Goal: Transaction & Acquisition: Purchase product/service

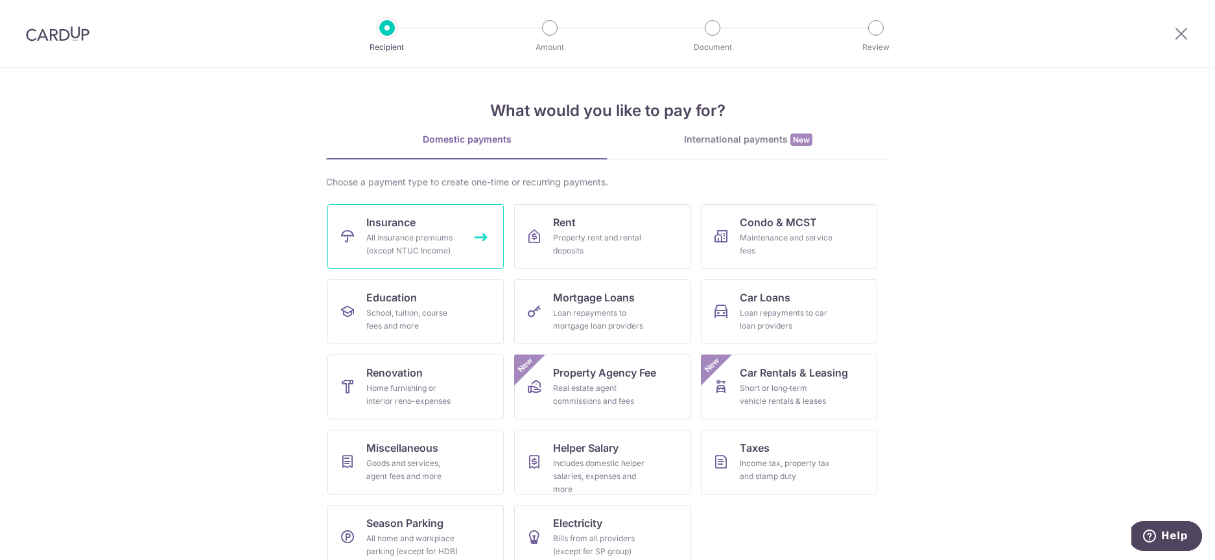
click at [327, 241] on link "Insurance All insurance premiums (except NTUC Income)" at bounding box center [415, 236] width 176 height 65
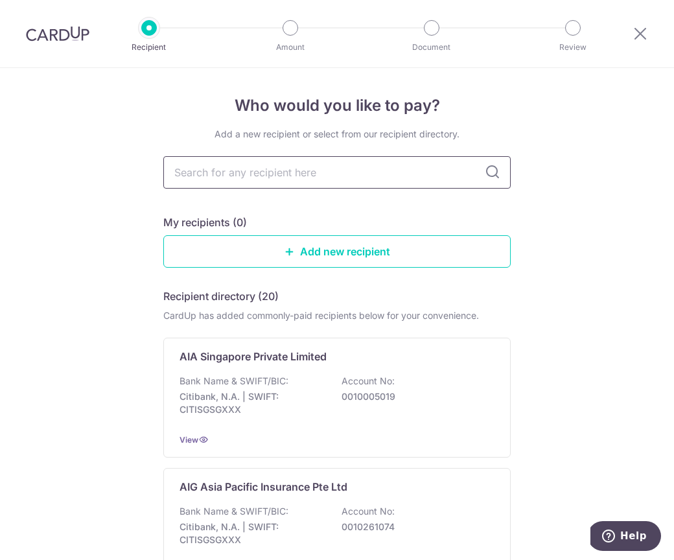
click at [229, 170] on input "text" at bounding box center [336, 172] width 347 height 32
type input "prudential"
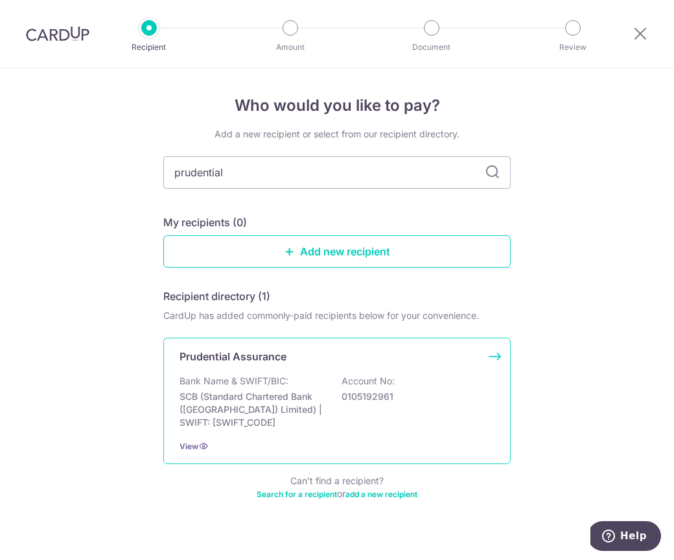
click at [279, 386] on p "Bank Name & SWIFT/BIC:" at bounding box center [234, 381] width 109 height 13
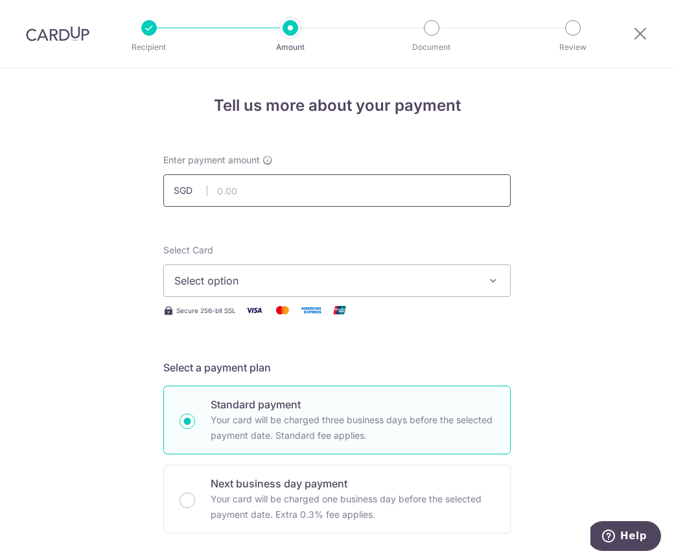
click at [249, 185] on input "text" at bounding box center [336, 190] width 347 height 32
paste input "17,738.95"
type input "17,738.95"
click at [248, 278] on span "Select option" at bounding box center [325, 281] width 302 height 16
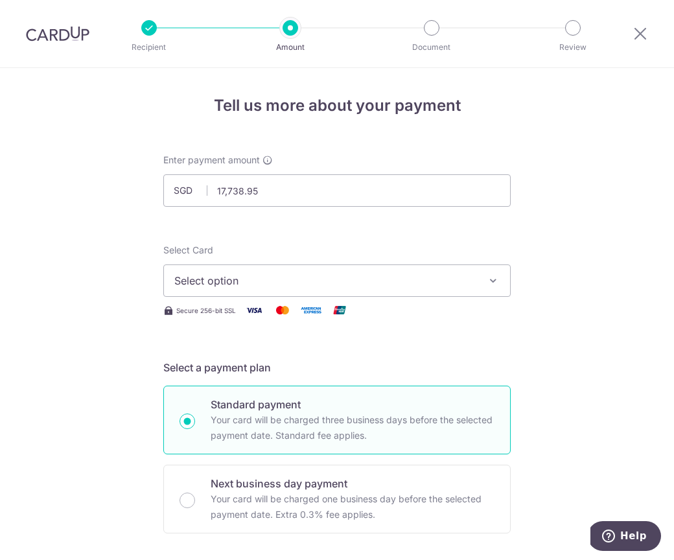
click at [237, 273] on span "Select option" at bounding box center [325, 281] width 302 height 16
click at [239, 327] on link "Add credit card" at bounding box center [337, 316] width 346 height 23
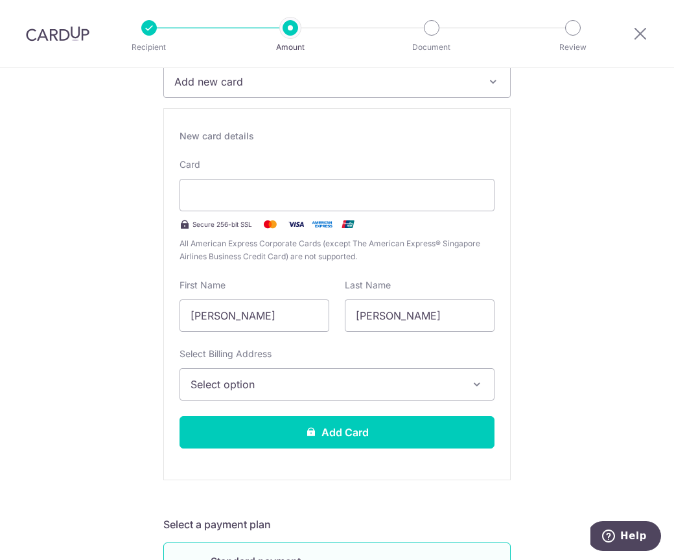
scroll to position [224, 0]
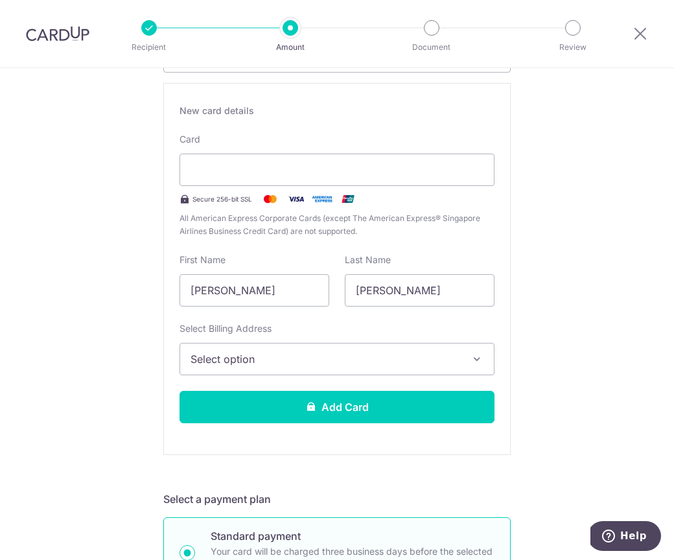
click at [406, 366] on span "Select option" at bounding box center [326, 359] width 270 height 16
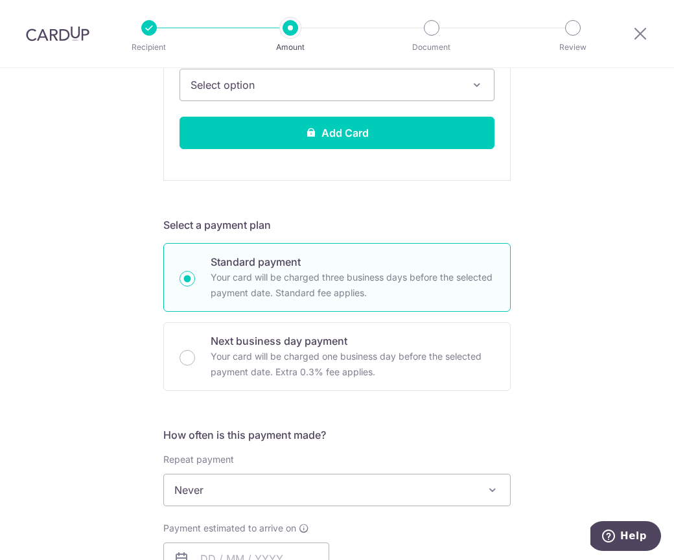
scroll to position [703, 0]
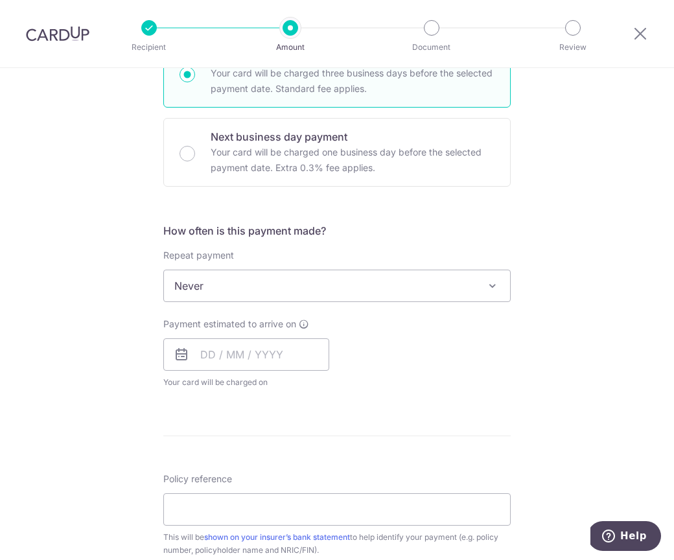
click at [317, 283] on span "Never" at bounding box center [337, 285] width 346 height 31
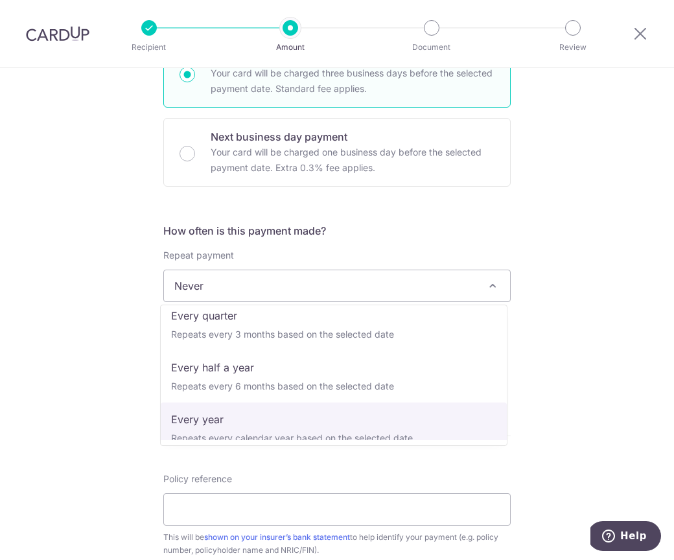
scroll to position [181, 0]
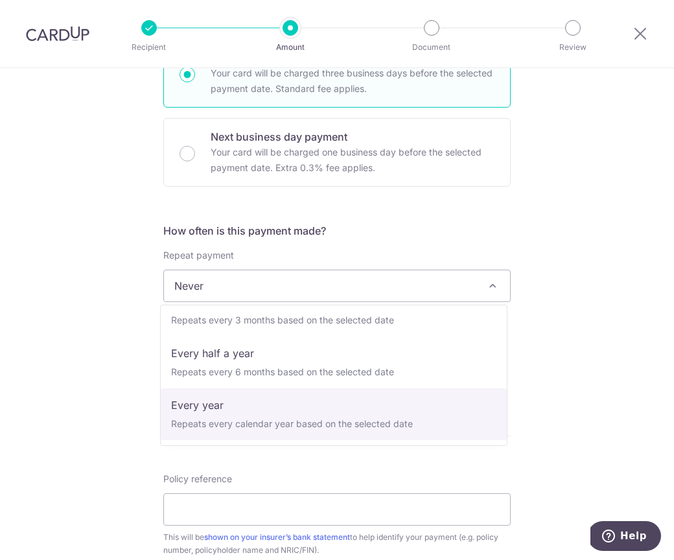
select select "6"
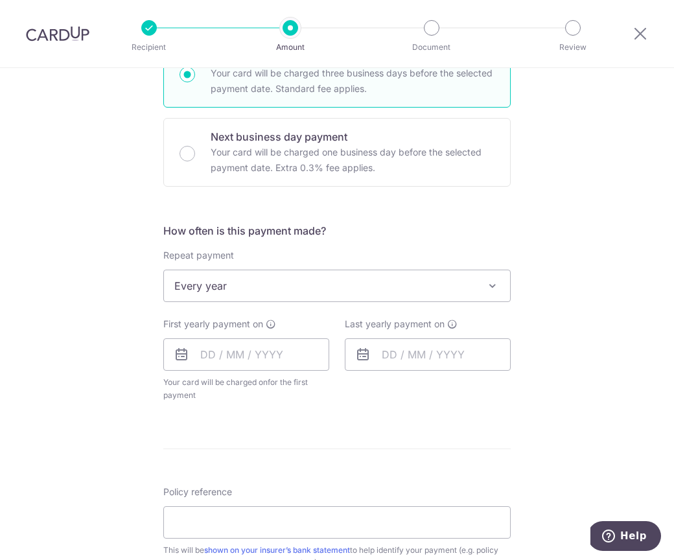
click at [425, 404] on div "How often is this payment made? Repeat payment Never Every week Every month Eve…" at bounding box center [336, 317] width 347 height 189
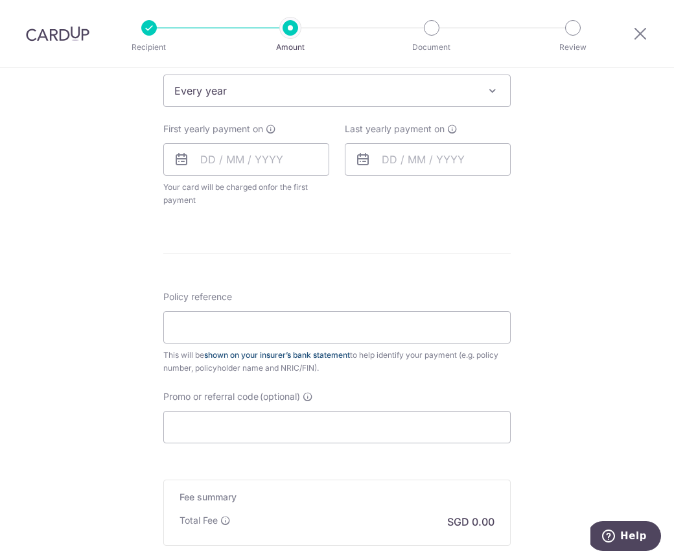
scroll to position [900, 0]
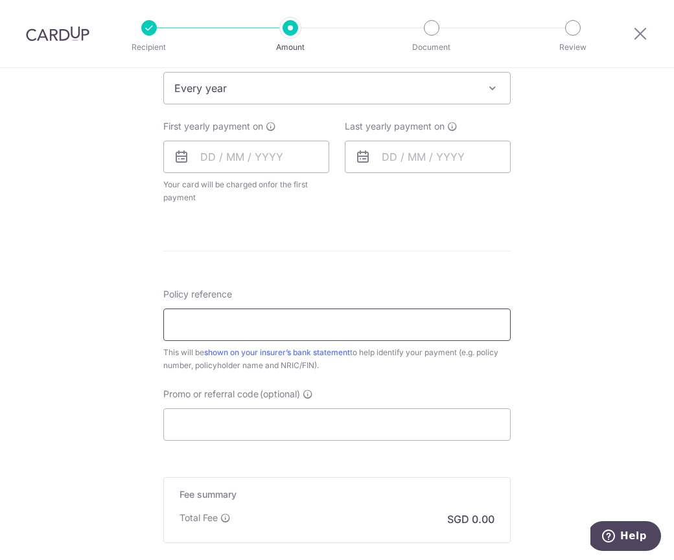
click at [271, 329] on input "Policy reference" at bounding box center [336, 325] width 347 height 32
click at [302, 336] on input "Policy reference" at bounding box center [336, 325] width 347 height 32
paste input "A4474049"
type input "A4474049"
click at [221, 428] on input "Promo or referral code (optional)" at bounding box center [336, 424] width 347 height 32
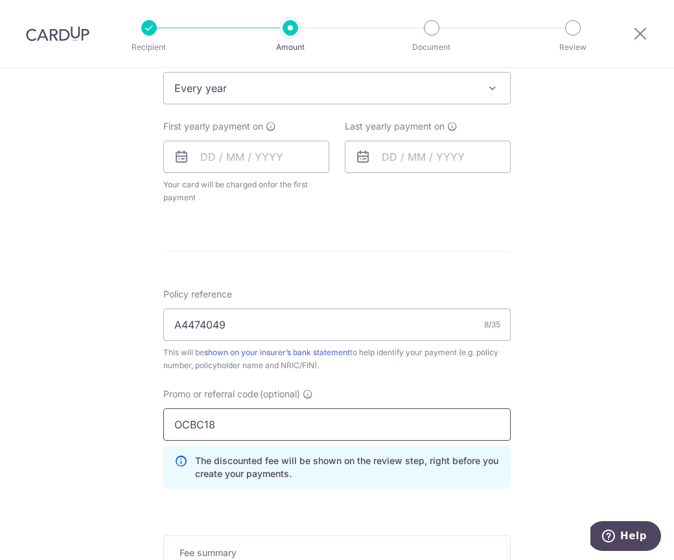
type input "OCBC18"
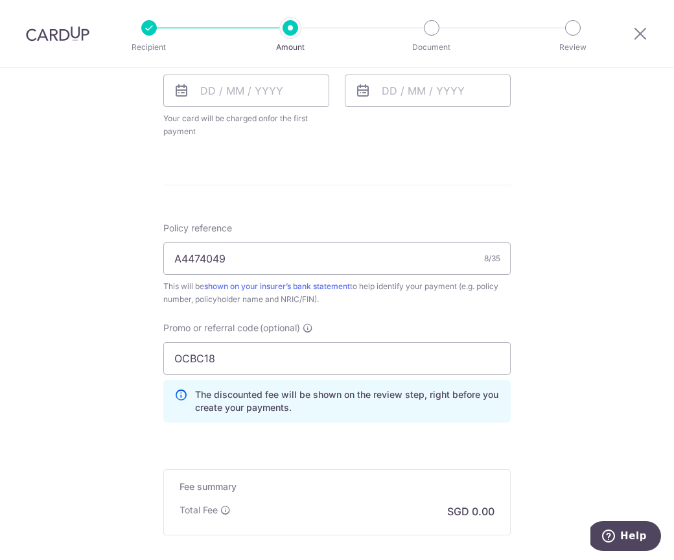
scroll to position [1108, 0]
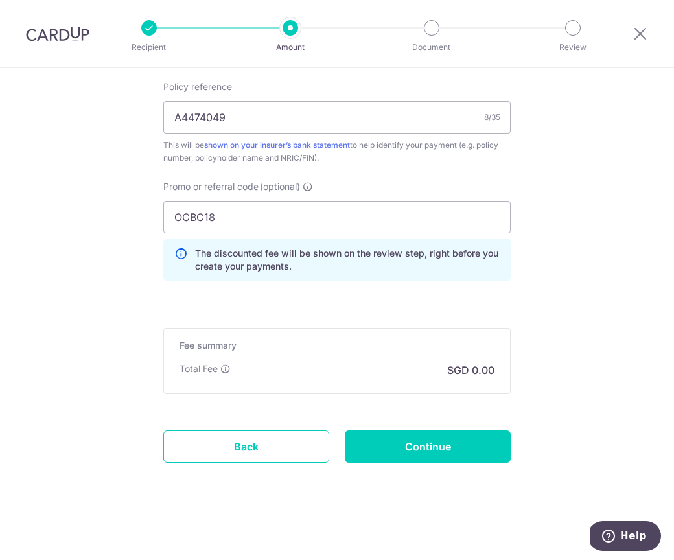
click at [469, 339] on h5 "Fee summary" at bounding box center [337, 345] width 315 height 13
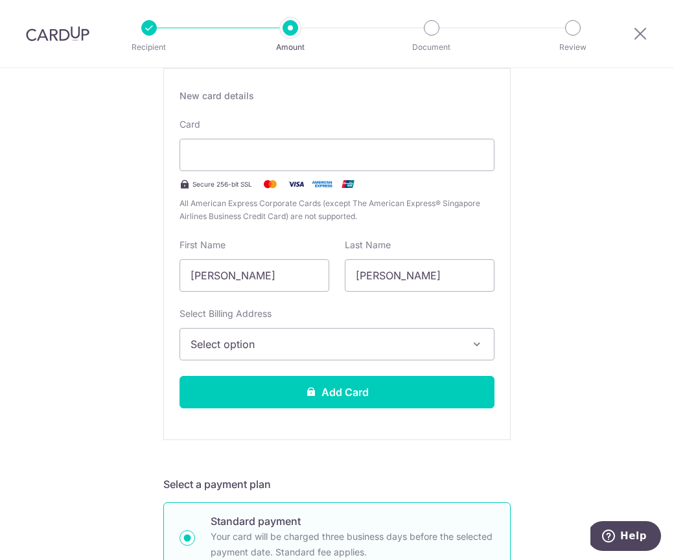
scroll to position [275, 0]
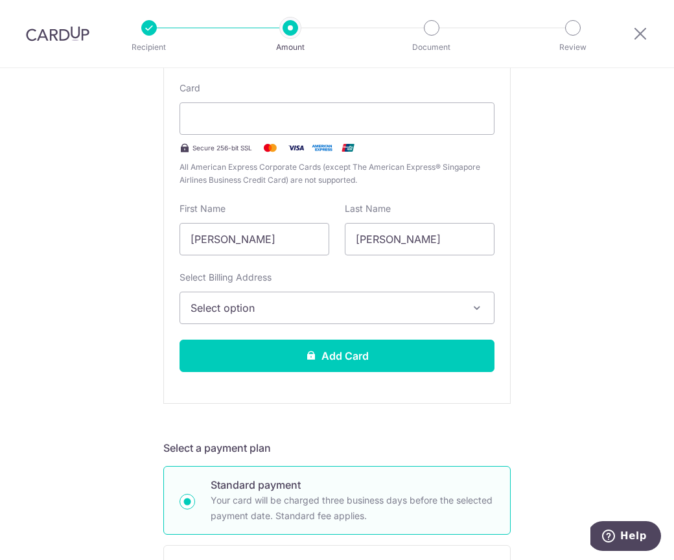
click at [288, 314] on span "Select option" at bounding box center [326, 308] width 270 height 16
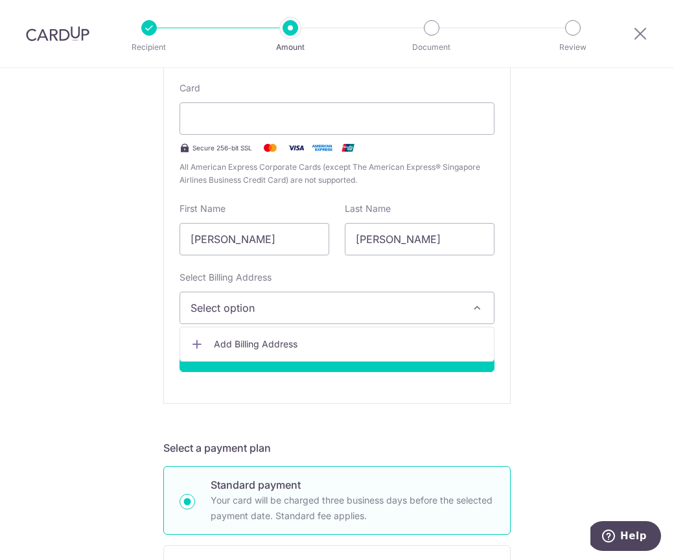
click at [294, 346] on span "Add Billing Address" at bounding box center [349, 344] width 270 height 13
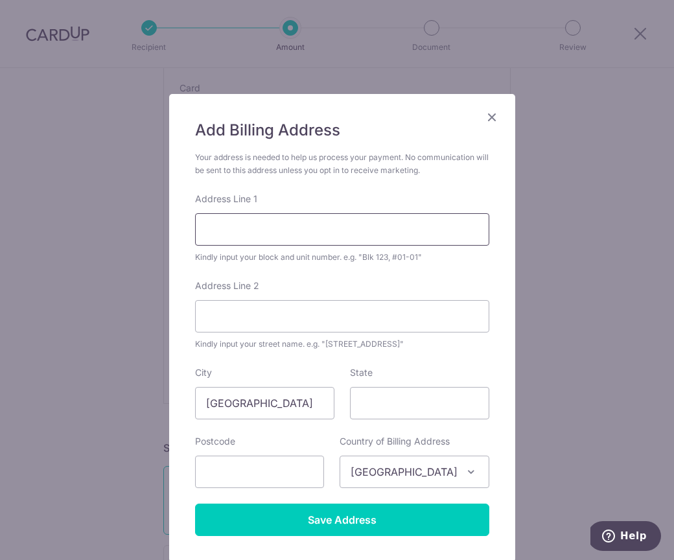
click at [271, 227] on input "Address Line 1" at bounding box center [342, 229] width 294 height 32
click at [277, 323] on input "Address Line 2" at bounding box center [342, 316] width 294 height 32
paste input "JALAN RAJAWALI"
type input "JALAN RAJAWALI"
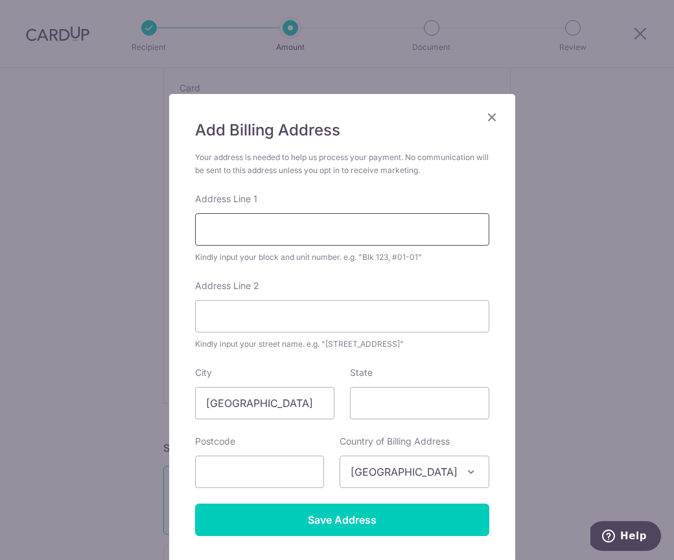
click at [248, 230] on input "Address Line 1" at bounding box center [342, 229] width 294 height 32
click at [272, 233] on input "Address Line 1" at bounding box center [342, 229] width 294 height 32
paste input "2 JALAN RAJAWALI"
type input "2 JALAN RAJAWALI"
click at [354, 317] on input "Address Line 2" at bounding box center [342, 316] width 294 height 32
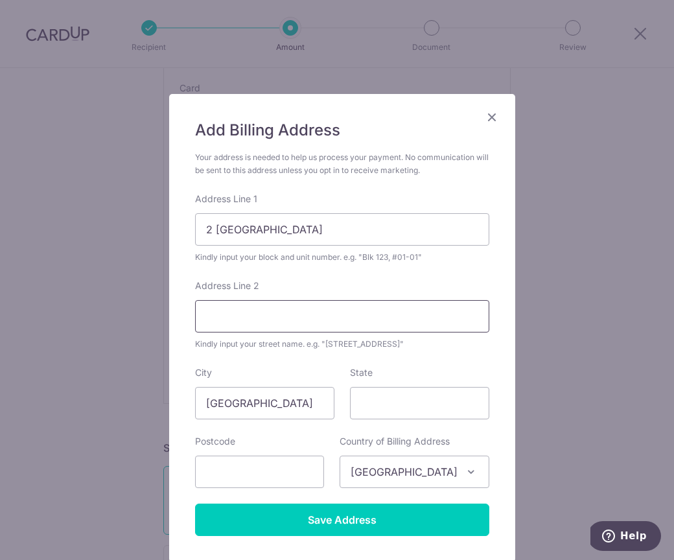
paste input "07-08"
type input "07-08"
click at [438, 402] on input "State" at bounding box center [419, 403] width 139 height 32
click at [261, 481] on input "text" at bounding box center [259, 472] width 129 height 32
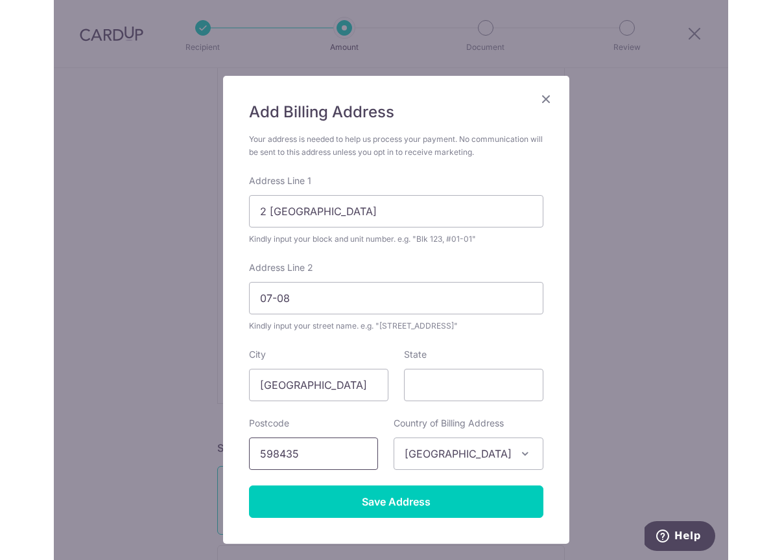
scroll to position [96, 0]
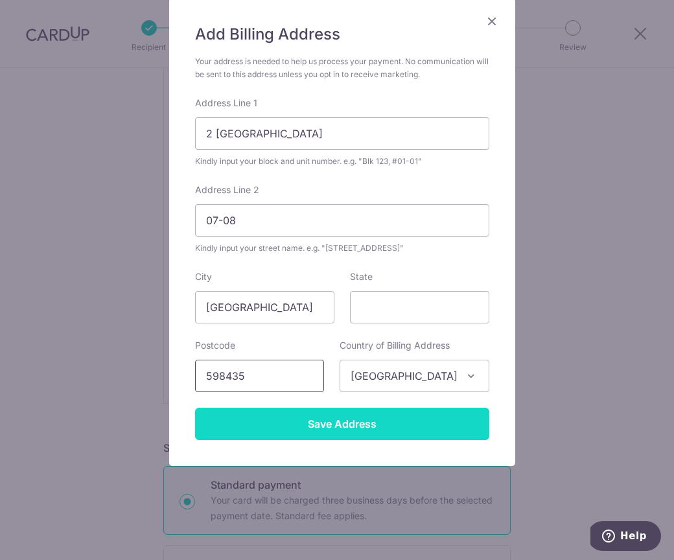
type input "598435"
click at [363, 419] on input "Save Address" at bounding box center [342, 424] width 294 height 32
